Goal: Transaction & Acquisition: Download file/media

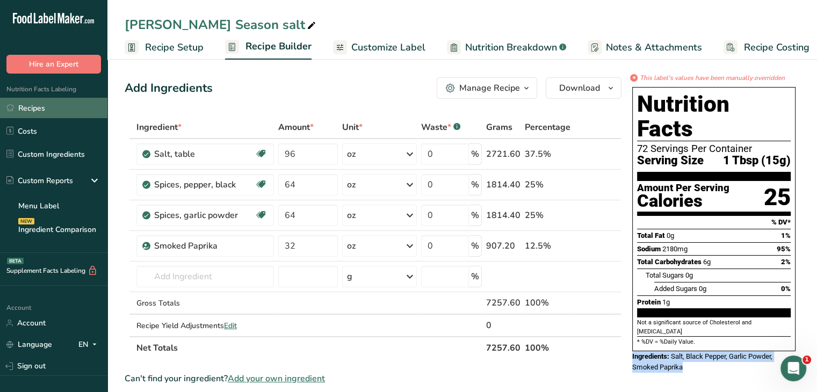
click at [55, 109] on link "Recipes" at bounding box center [53, 108] width 107 height 20
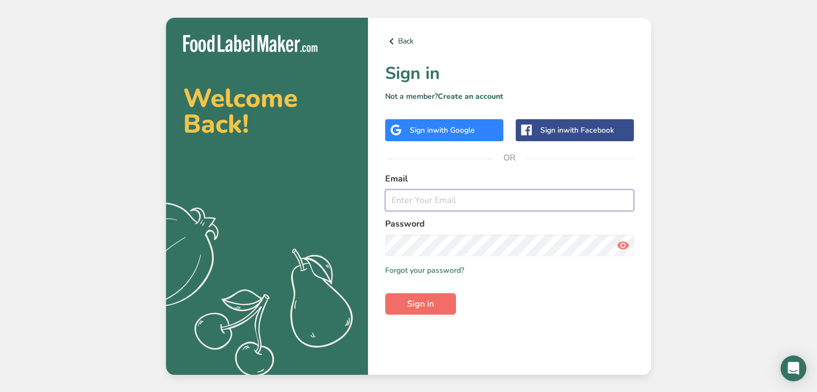
type input "[PERSON_NAME][EMAIL_ADDRESS][DOMAIN_NAME]"
click at [432, 308] on span "Sign in" at bounding box center [420, 304] width 27 height 13
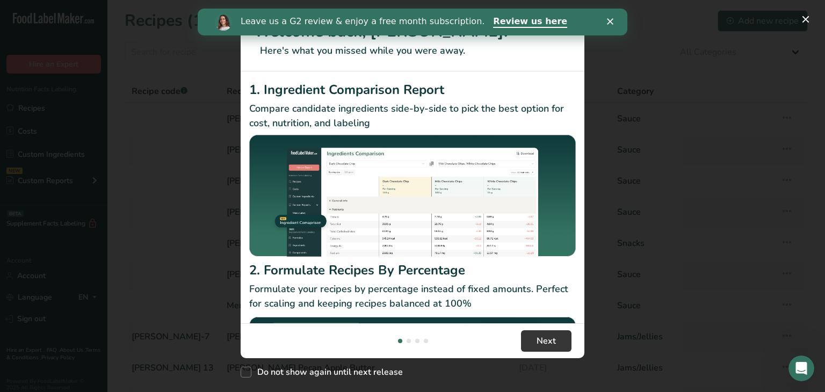
click at [611, 18] on icon "Close" at bounding box center [610, 21] width 6 height 6
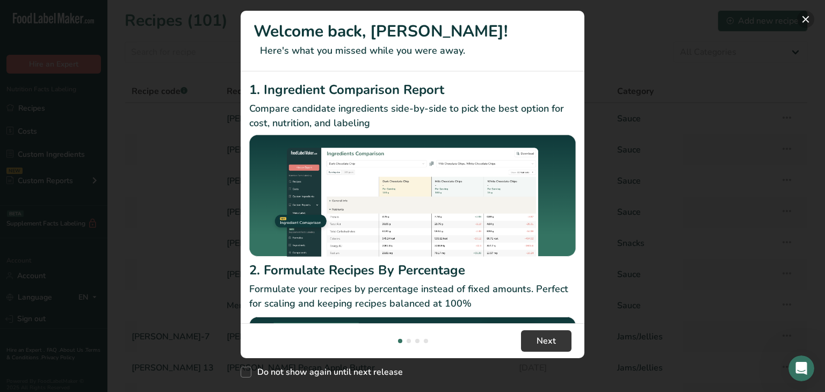
click at [806, 17] on button "New Features" at bounding box center [806, 19] width 17 height 17
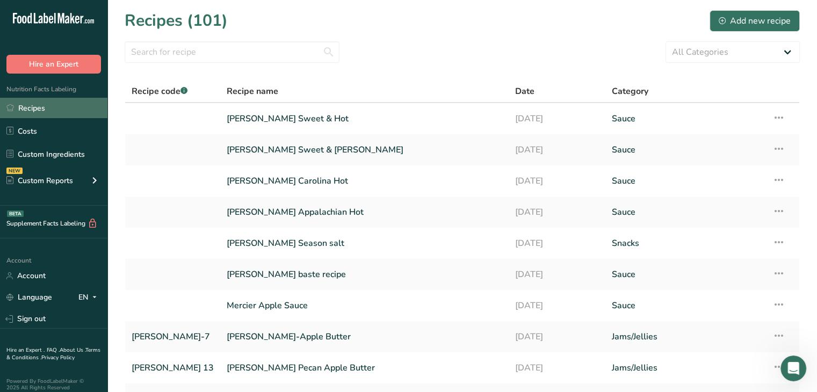
click at [21, 103] on link "Recipes" at bounding box center [53, 108] width 107 height 20
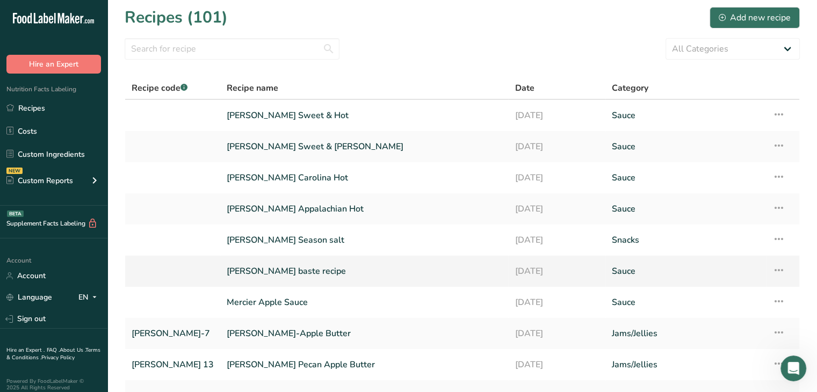
scroll to position [109, 0]
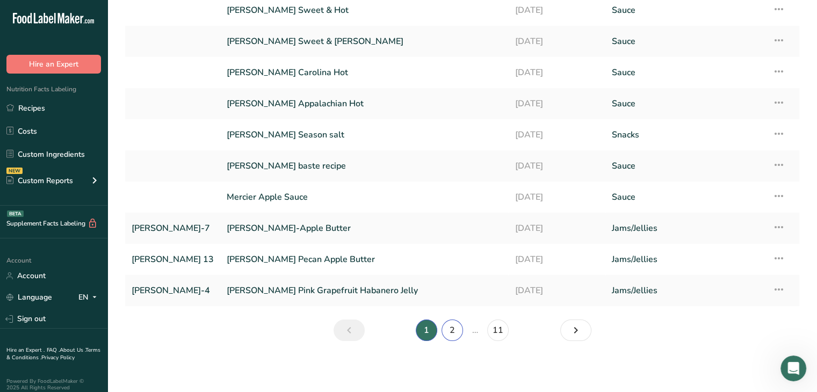
click at [454, 329] on link "2" at bounding box center [452, 330] width 21 height 21
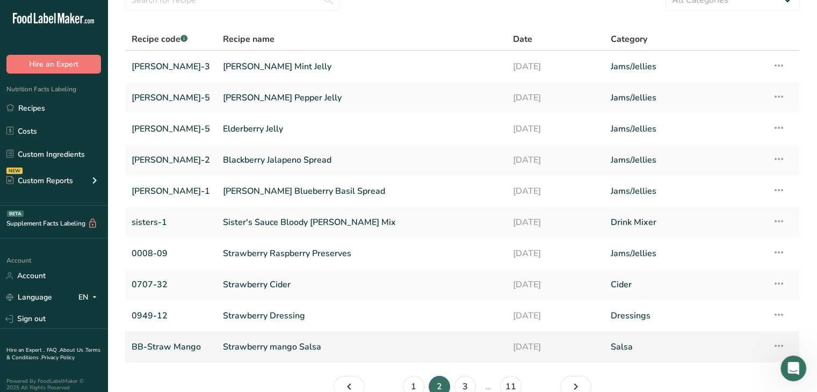
scroll to position [109, 0]
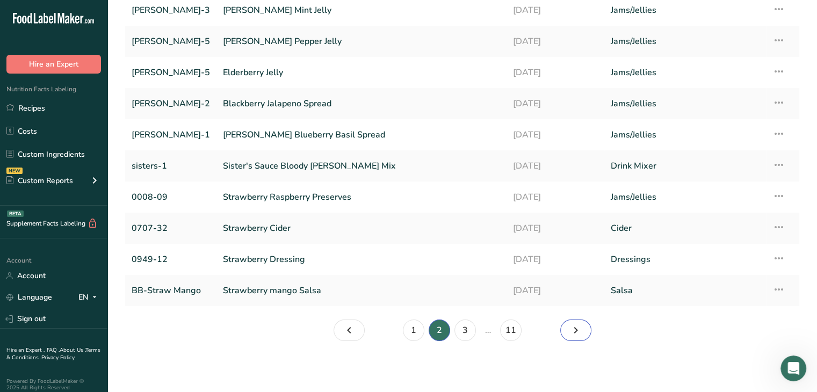
click at [572, 331] on icon "Page 3." at bounding box center [576, 330] width 13 height 19
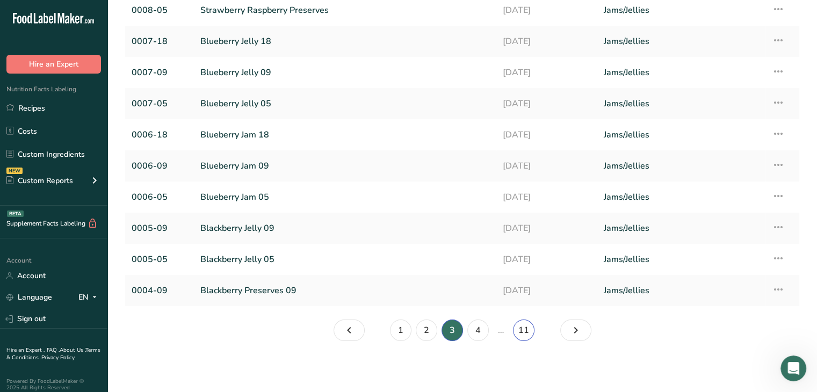
click at [522, 331] on link "11" at bounding box center [523, 330] width 21 height 21
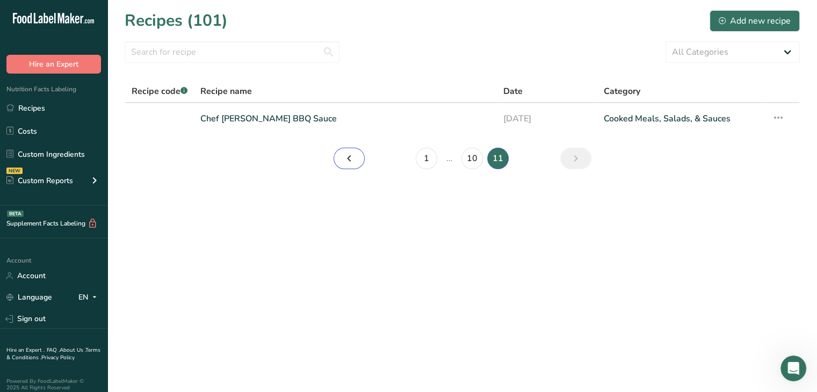
click at [353, 158] on icon "Page 10." at bounding box center [349, 158] width 13 height 19
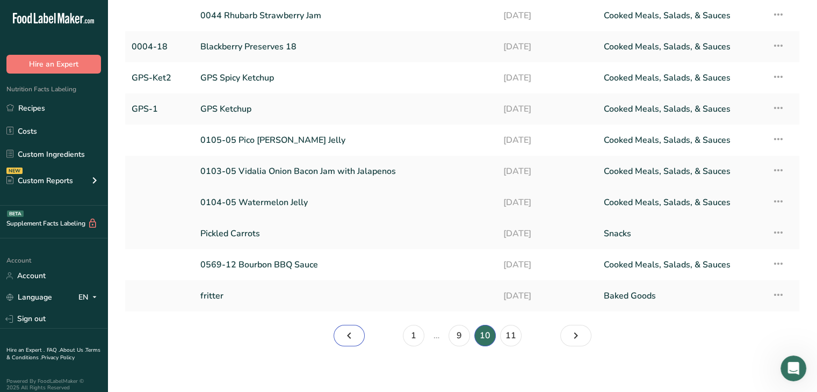
scroll to position [109, 0]
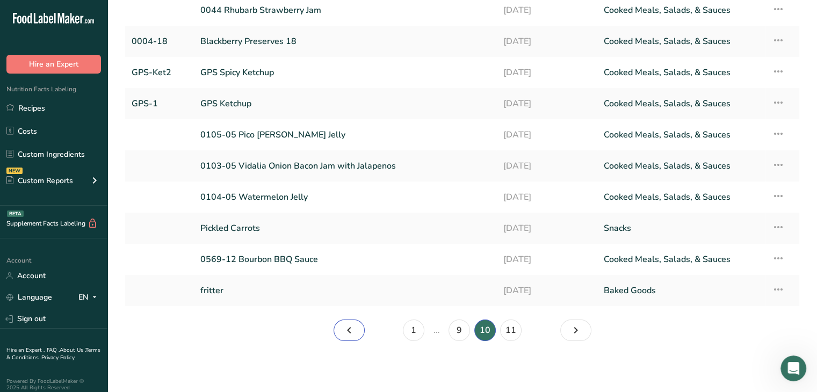
click at [355, 327] on icon "Page 9." at bounding box center [349, 330] width 13 height 19
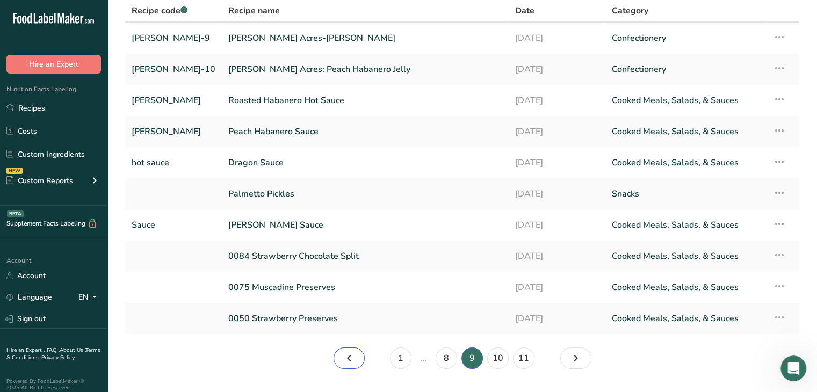
scroll to position [55, 0]
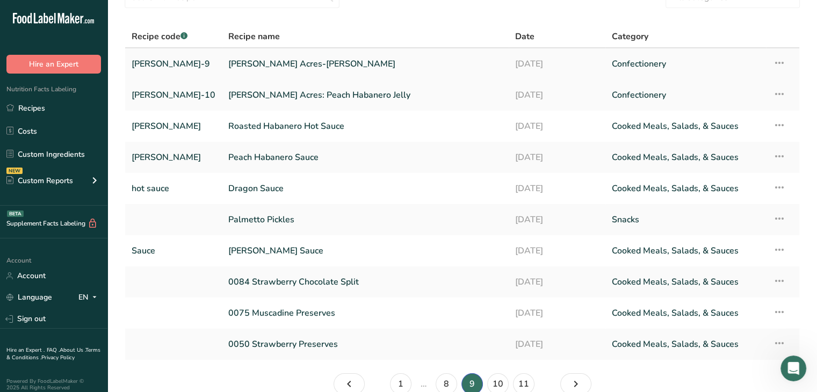
click at [305, 63] on link "Osborne Acres-Mango Serrano Jelly" at bounding box center [365, 64] width 274 height 23
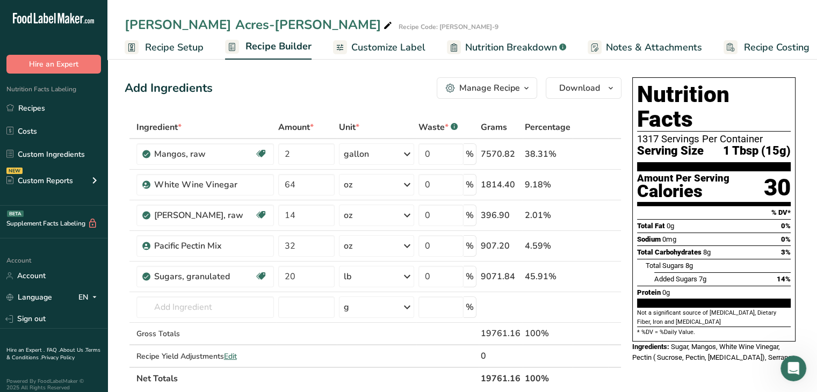
click at [378, 47] on span "Customize Label" at bounding box center [388, 47] width 74 height 15
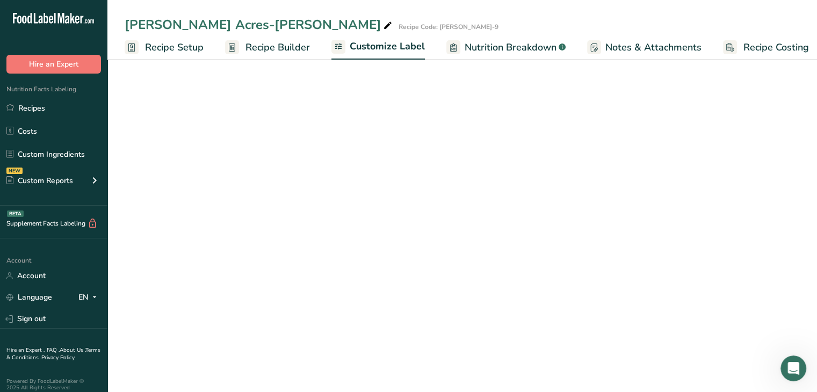
scroll to position [0, 9]
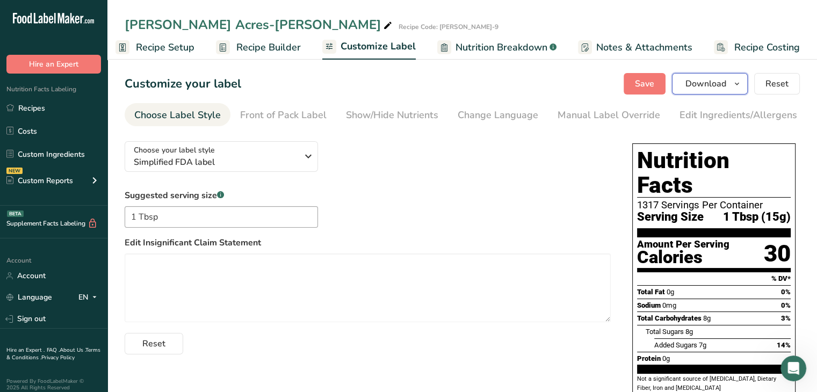
click at [742, 83] on icon "button" at bounding box center [737, 83] width 9 height 13
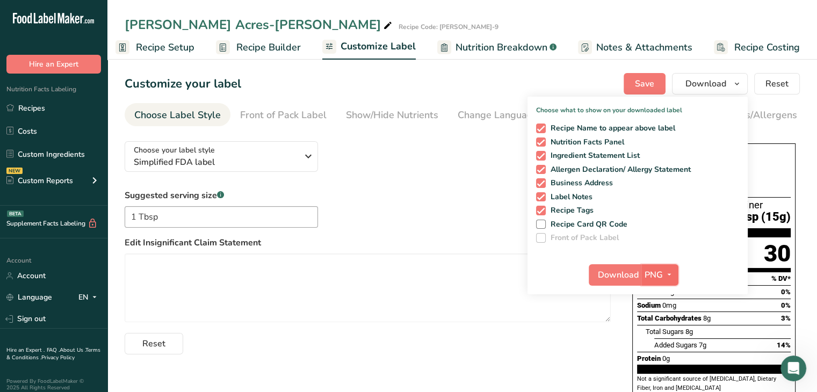
click at [670, 276] on icon "button" at bounding box center [669, 274] width 9 height 13
click at [656, 347] on link "PDF" at bounding box center [661, 350] width 34 height 18
click at [644, 273] on button "PDF" at bounding box center [659, 274] width 35 height 21
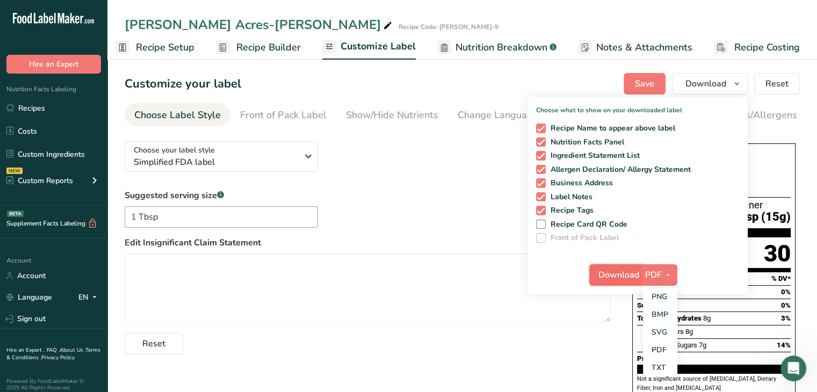
click at [628, 273] on span "Download" at bounding box center [619, 275] width 41 height 13
